Goal: Information Seeking & Learning: Learn about a topic

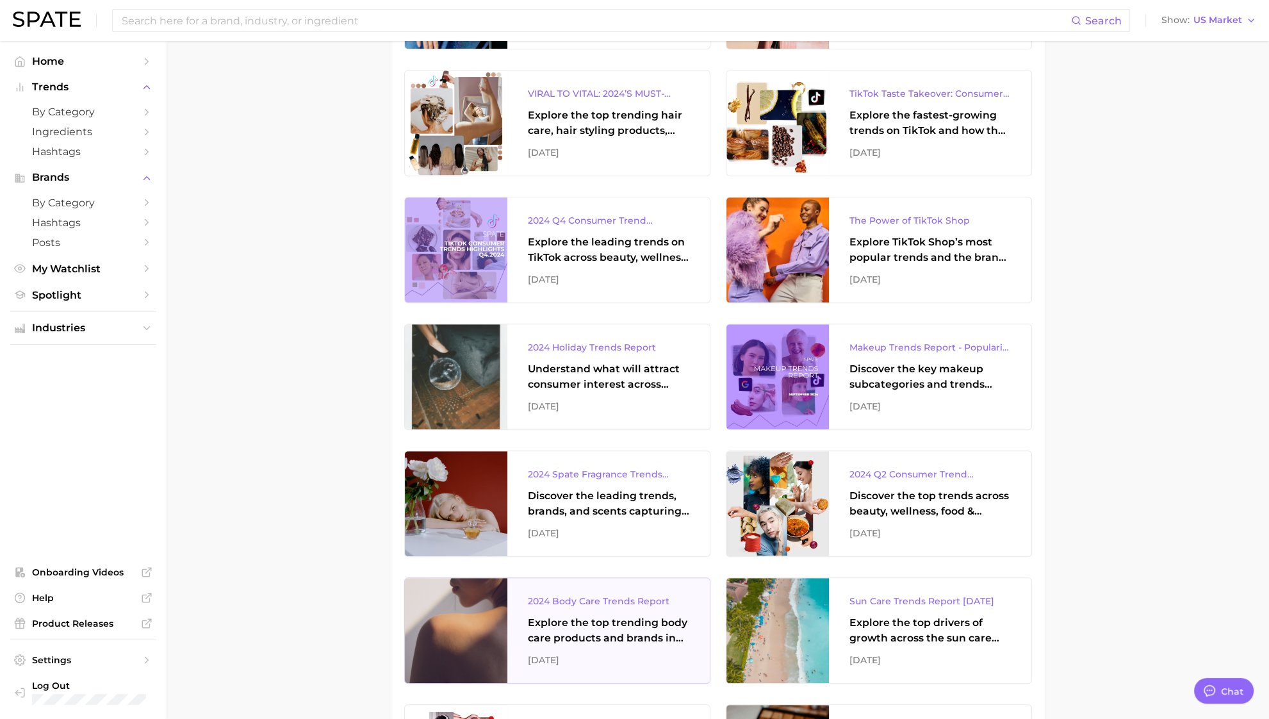
scroll to position [1441, 0]
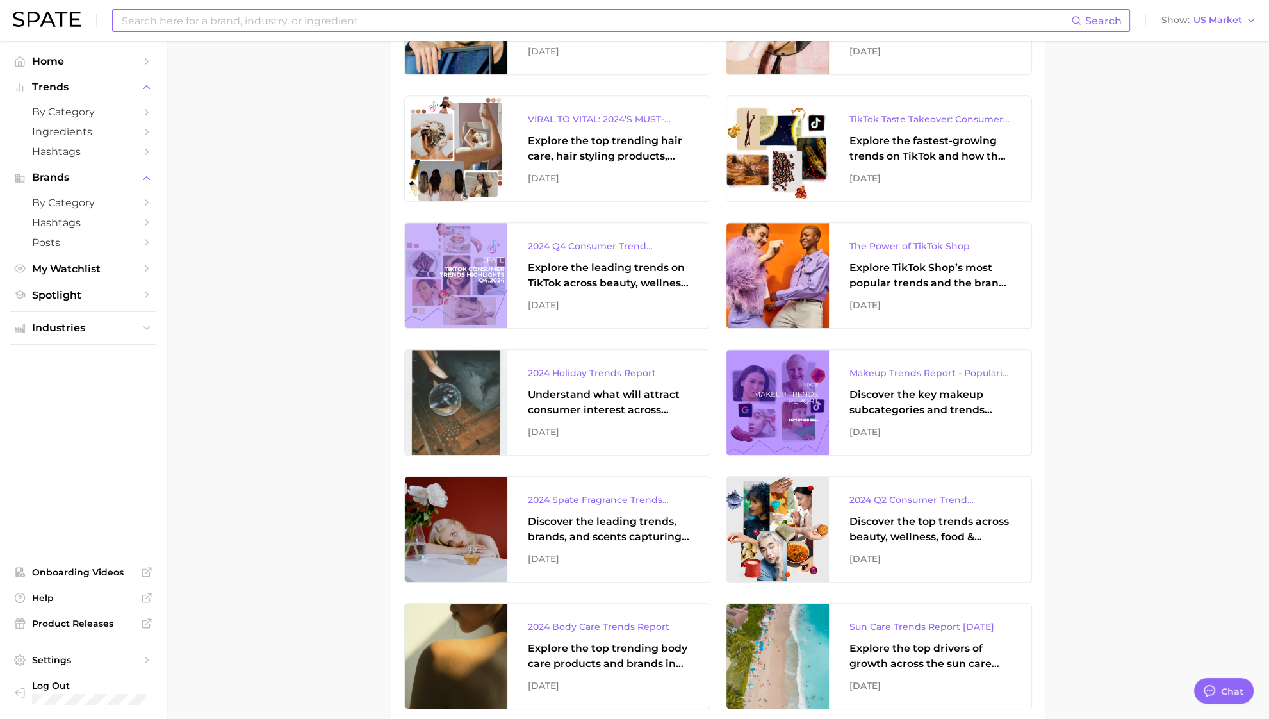
scroll to position [1361, 0]
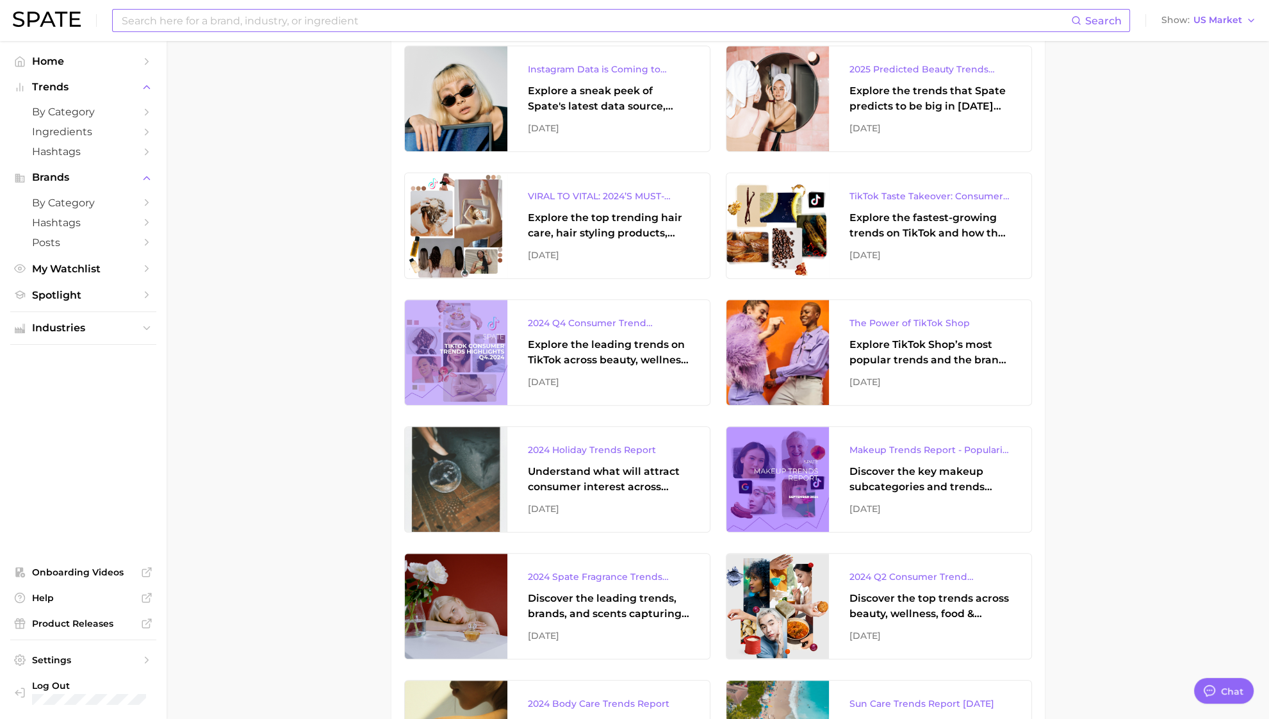
click at [329, 12] on input at bounding box center [595, 21] width 951 height 22
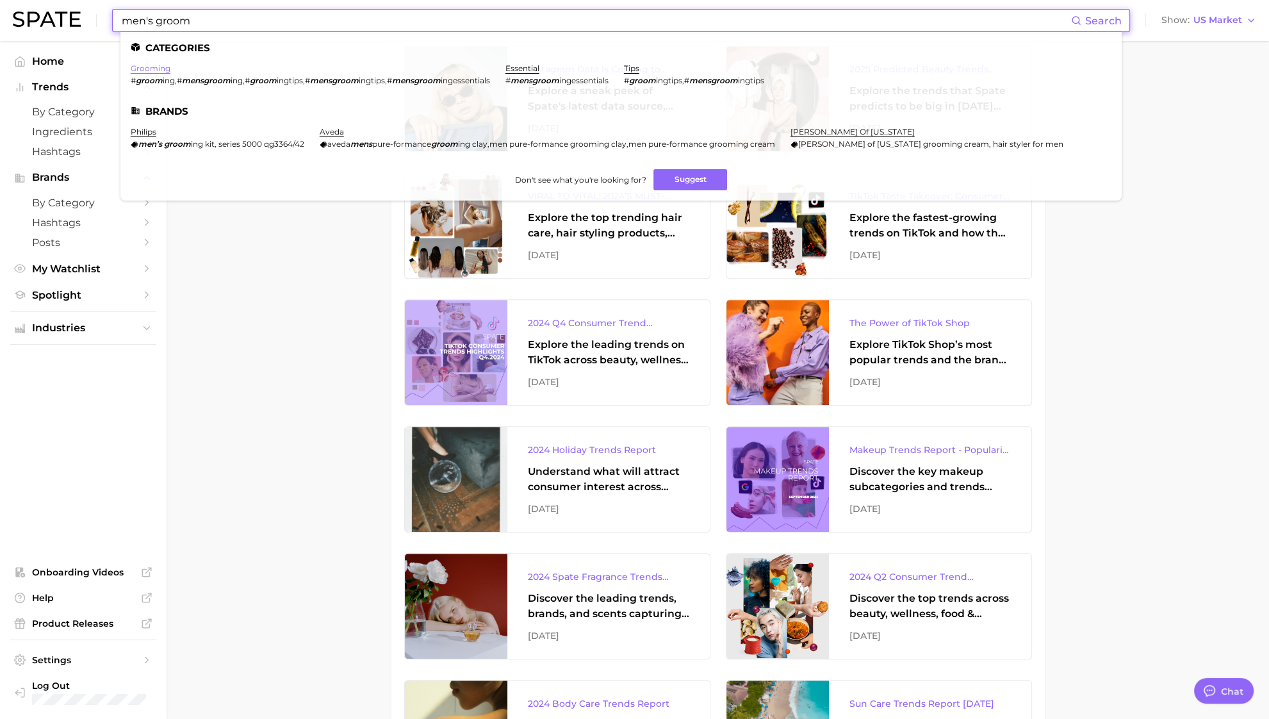
type input "men's groom"
click at [161, 73] on link "grooming" at bounding box center [151, 68] width 40 height 10
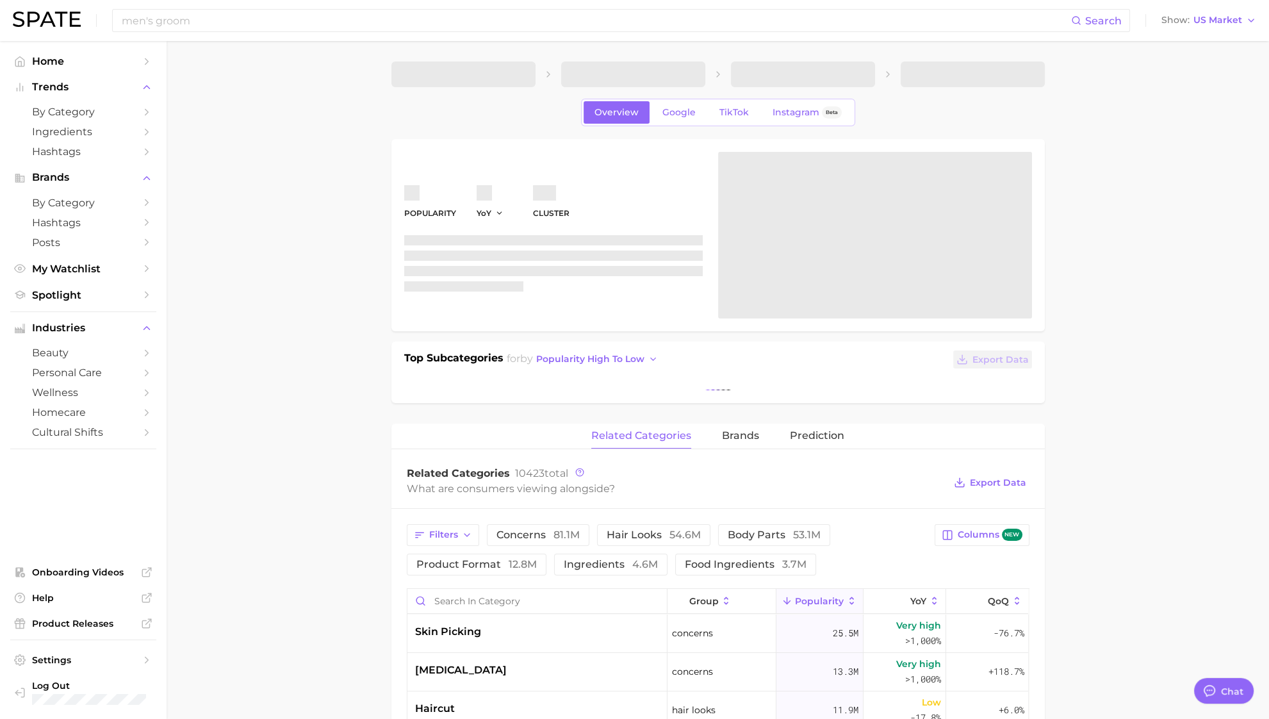
type textarea "x"
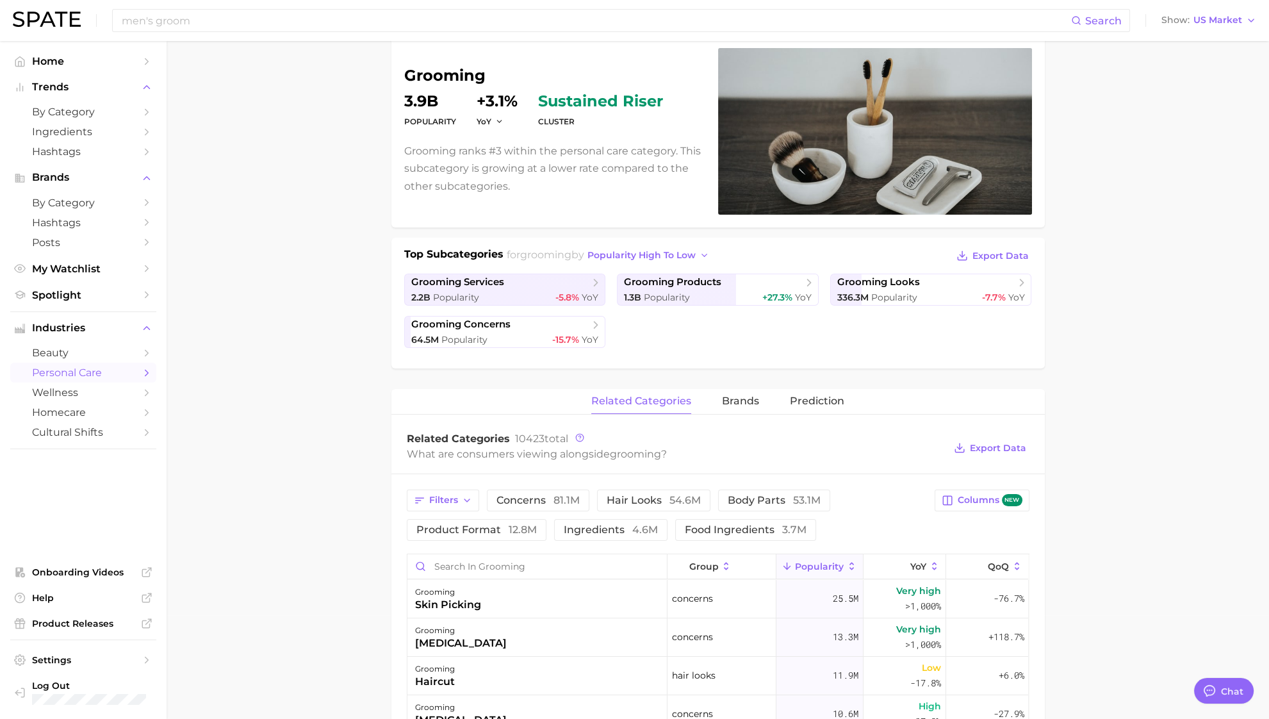
scroll to position [105, 0]
click at [635, 283] on span "grooming products" at bounding box center [672, 281] width 97 height 12
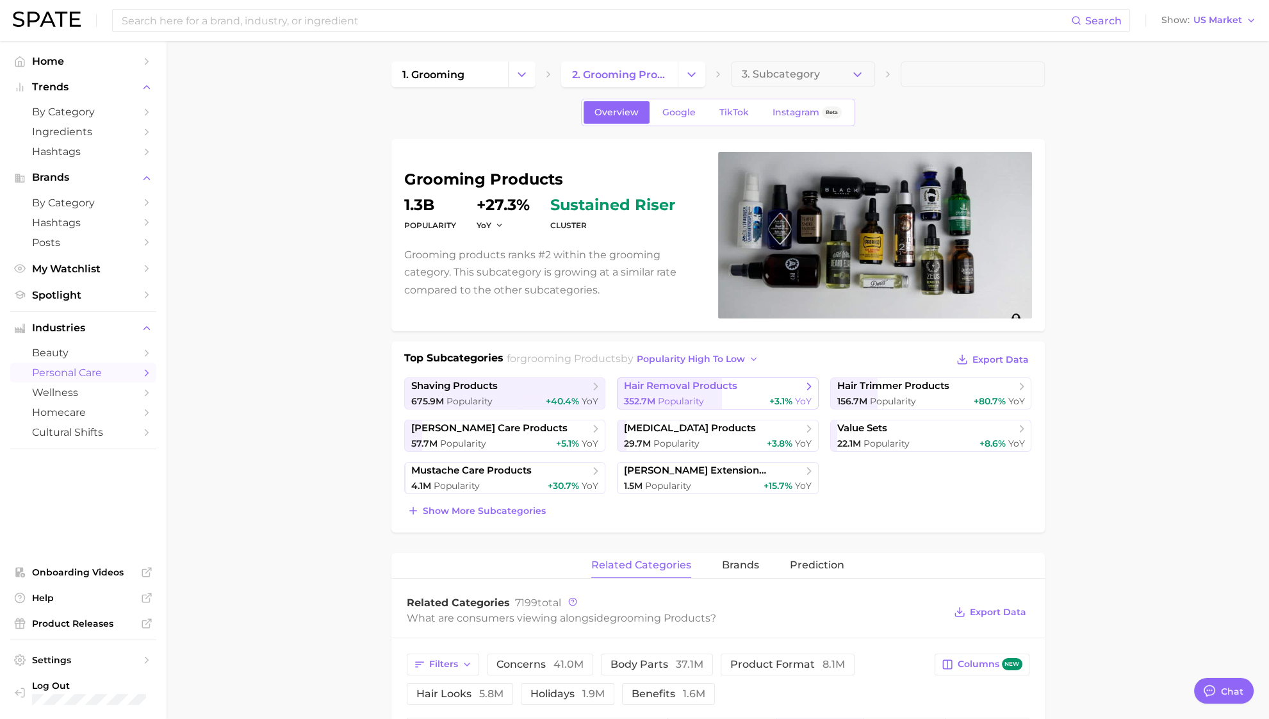
click at [663, 386] on span "hair removal products" at bounding box center [680, 386] width 113 height 12
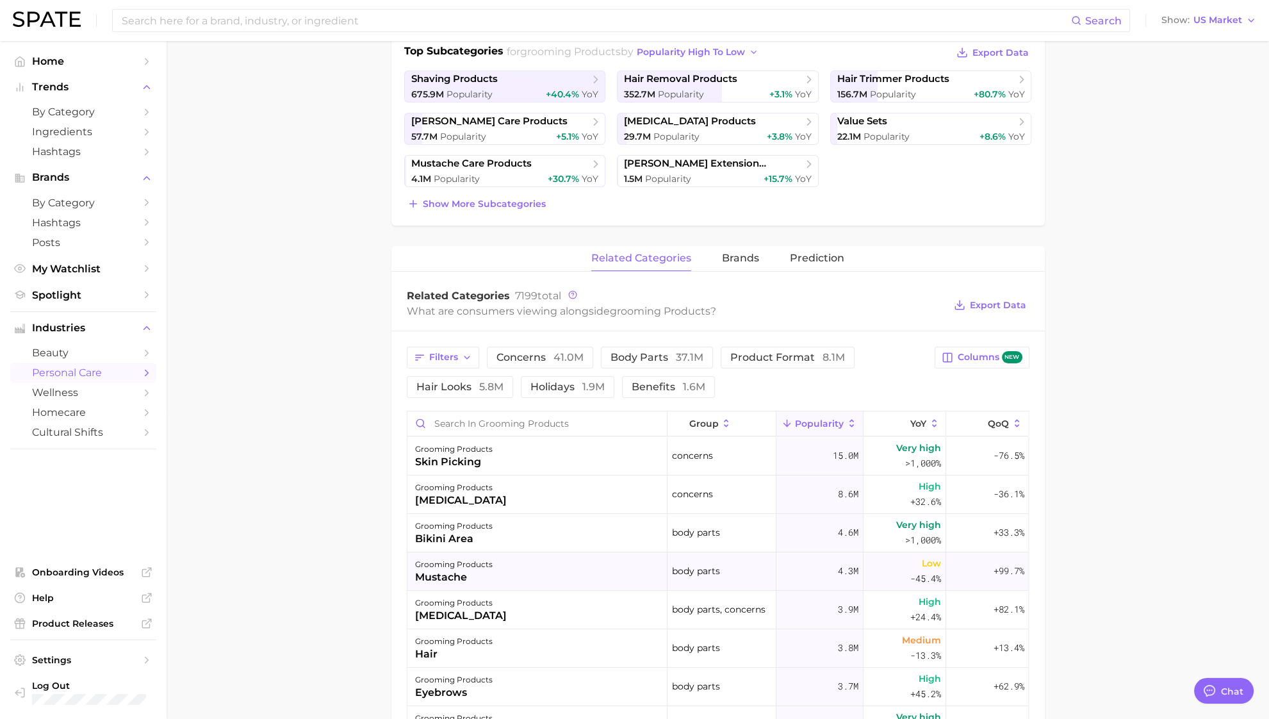
scroll to position [320, 0]
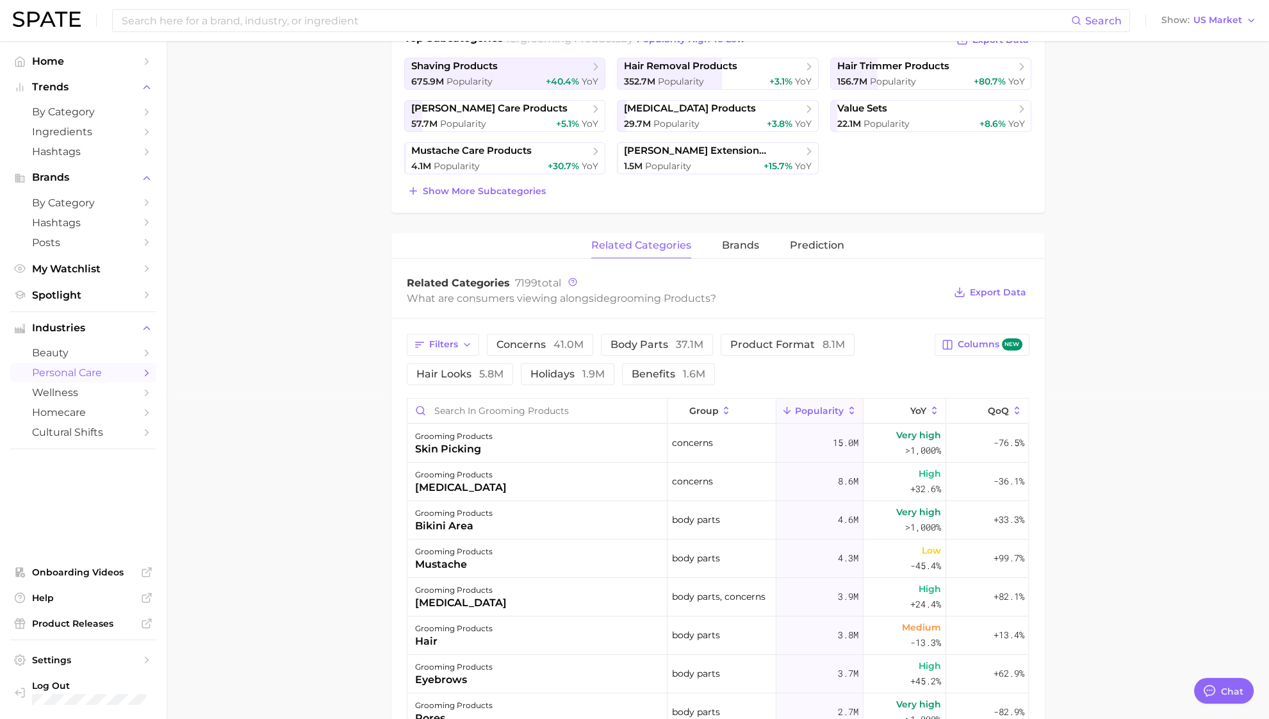
click at [558, 350] on button "concerns 41.0m" at bounding box center [540, 345] width 106 height 22
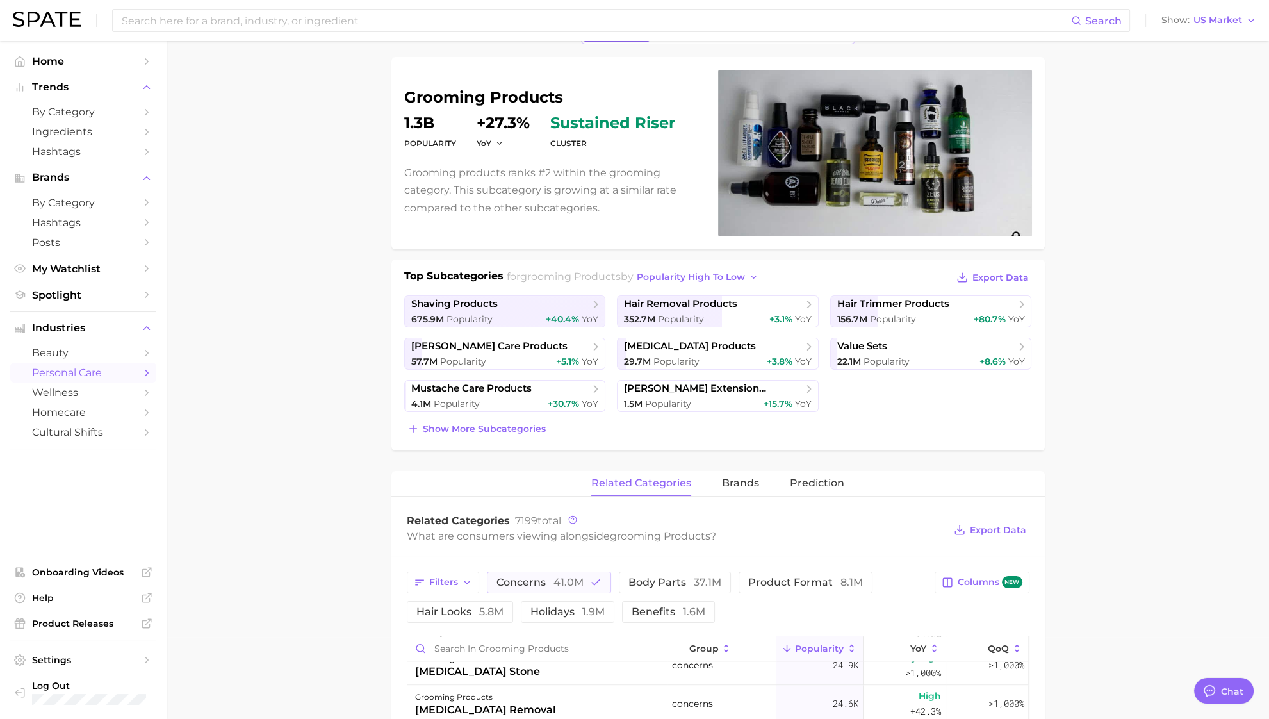
scroll to position [79, 0]
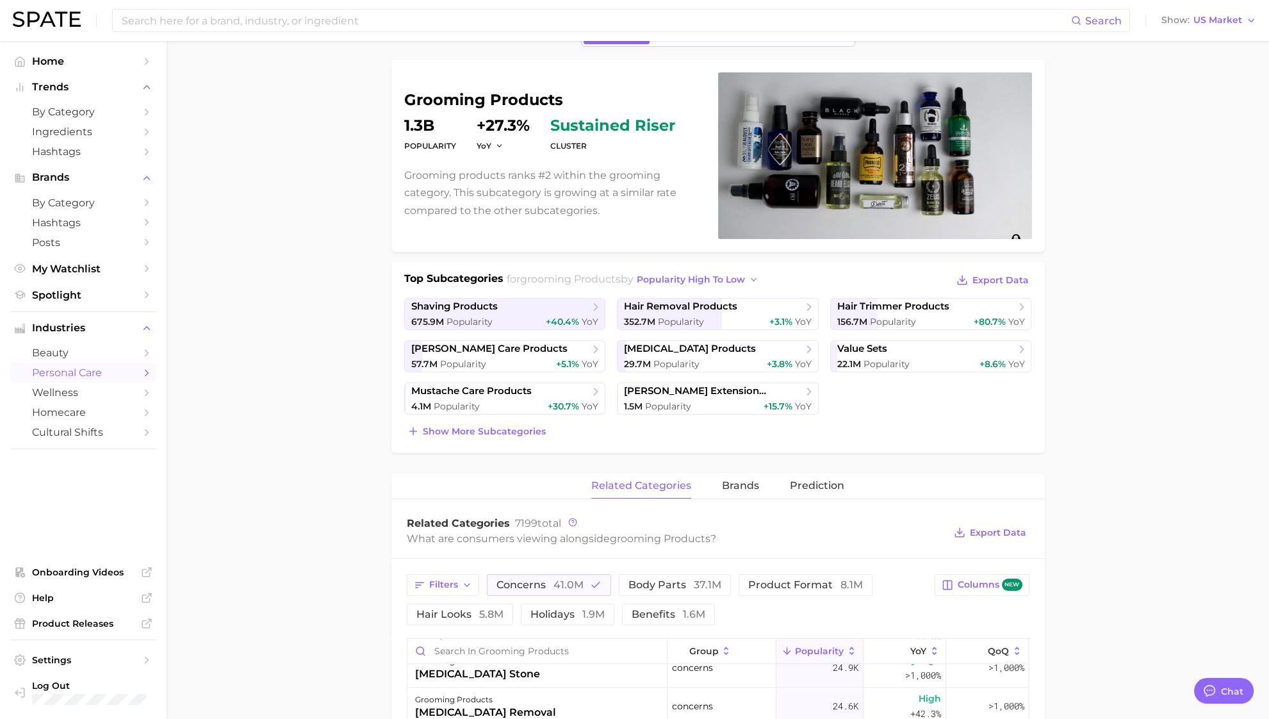
drag, startPoint x: 962, startPoint y: 531, endPoint x: 1213, endPoint y: 507, distance: 252.2
click at [1213, 507] on main "1. grooming 2. grooming products 3. Subcategory Overview Google TikTok Instagra…" at bounding box center [718, 699] width 1102 height 1475
click at [1012, 534] on span "Export Data" at bounding box center [998, 532] width 56 height 11
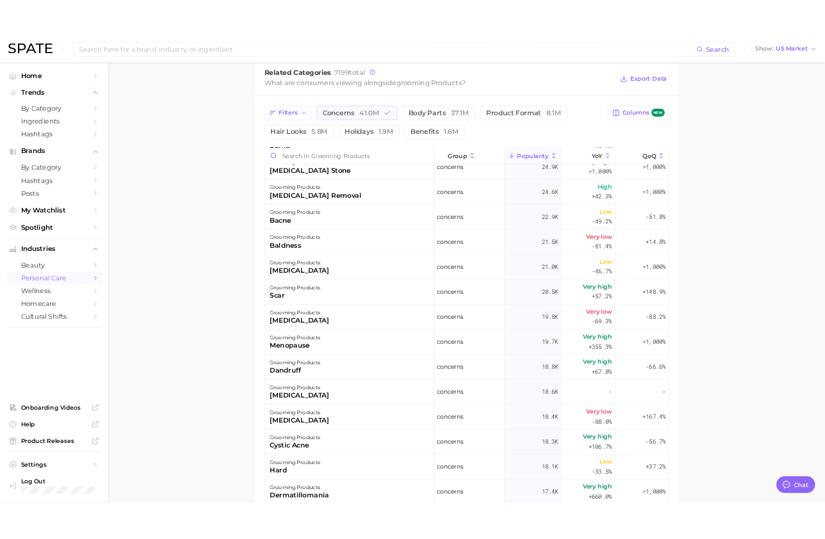
scroll to position [560, 0]
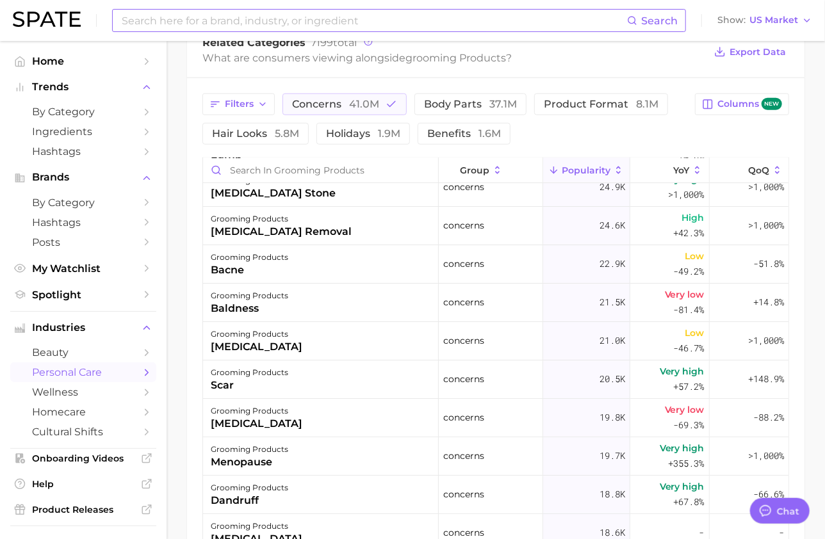
type textarea "x"
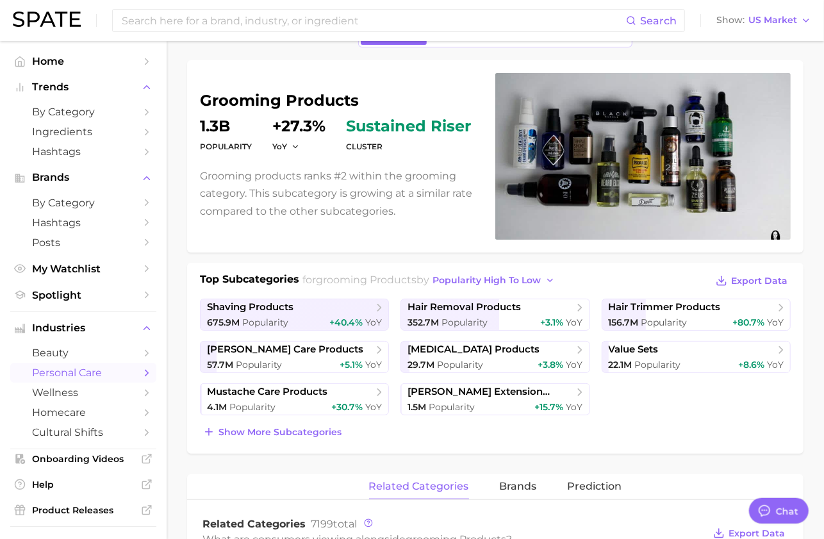
scroll to position [80, 0]
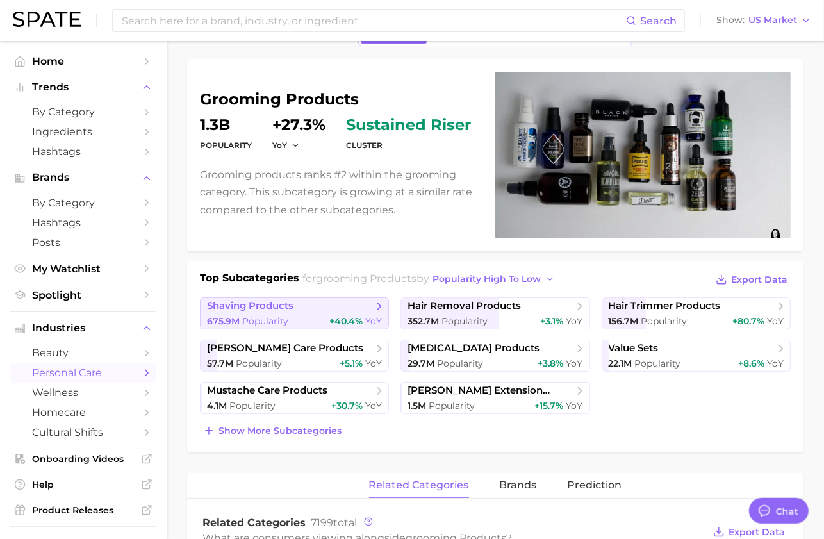
click at [273, 317] on span "Popularity" at bounding box center [265, 321] width 46 height 12
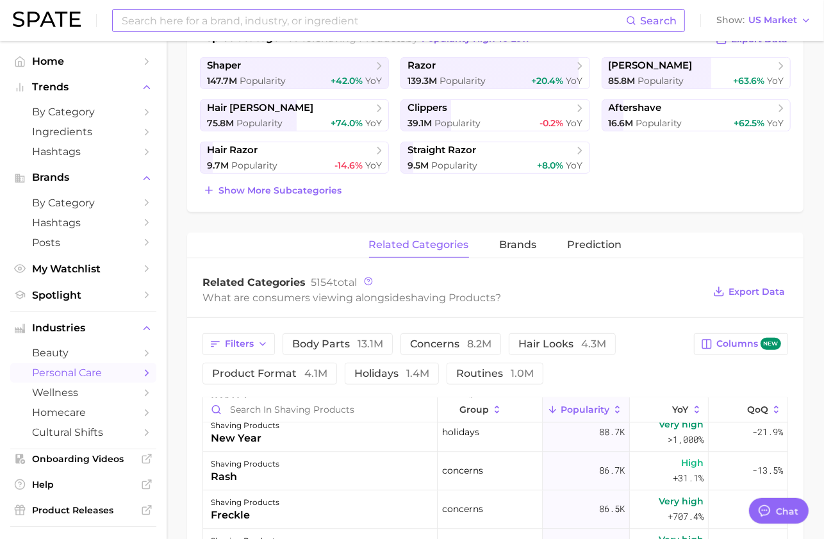
scroll to position [1682, 0]
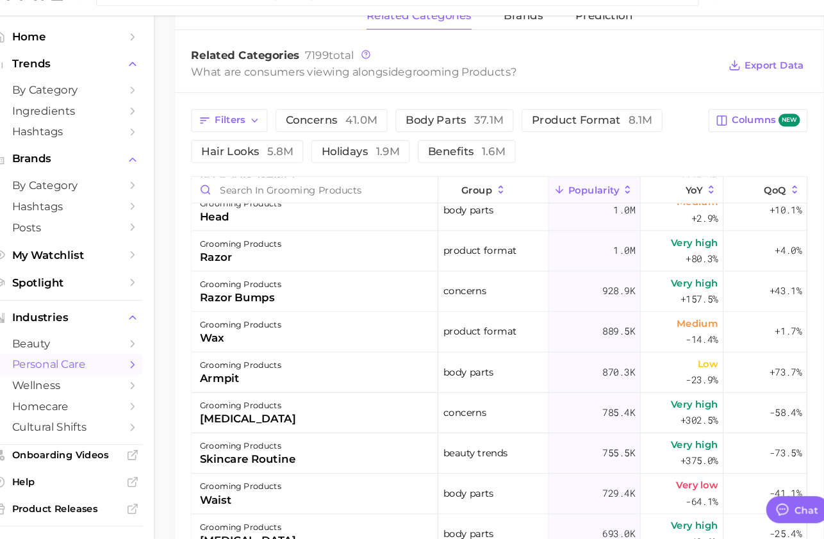
scroll to position [671, 0]
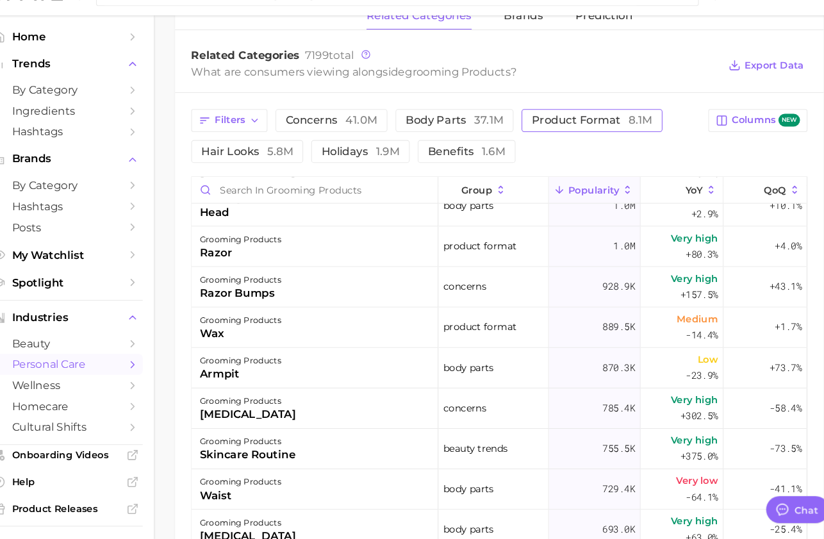
click at [558, 147] on button "product format 8.1m" at bounding box center [583, 141] width 134 height 22
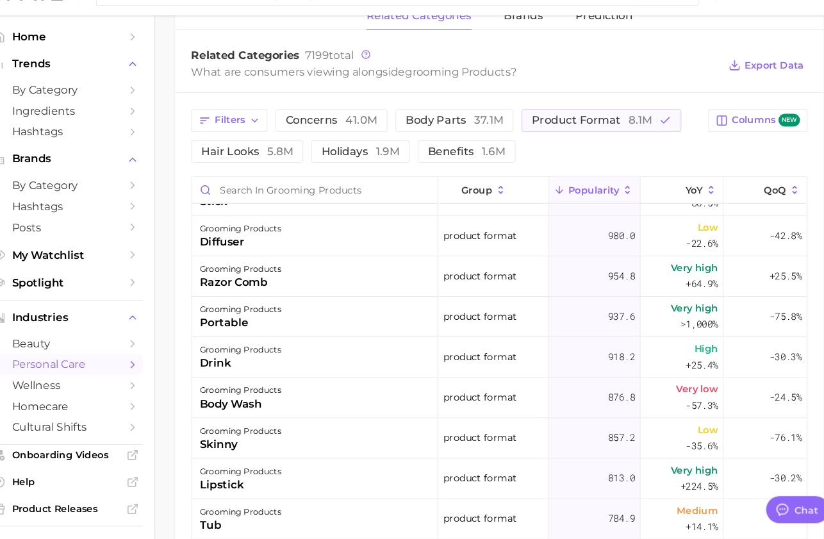
scroll to position [5990, 0]
